Goal: Transaction & Acquisition: Subscribe to service/newsletter

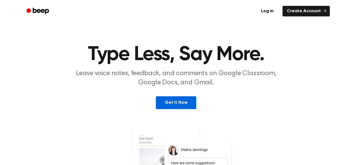
click at [180, 100] on link "Get It Now" at bounding box center [176, 102] width 40 height 13
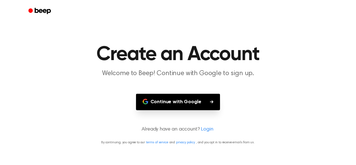
click at [189, 105] on button "Continue with Google" at bounding box center [178, 102] width 84 height 16
click at [180, 101] on button "Continue with Google" at bounding box center [178, 102] width 84 height 16
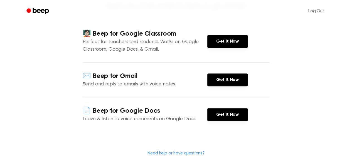
scroll to position [66, 0]
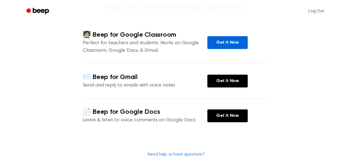
click at [216, 42] on link "Get It Now" at bounding box center [227, 42] width 40 height 13
